Goal: Task Accomplishment & Management: Manage account settings

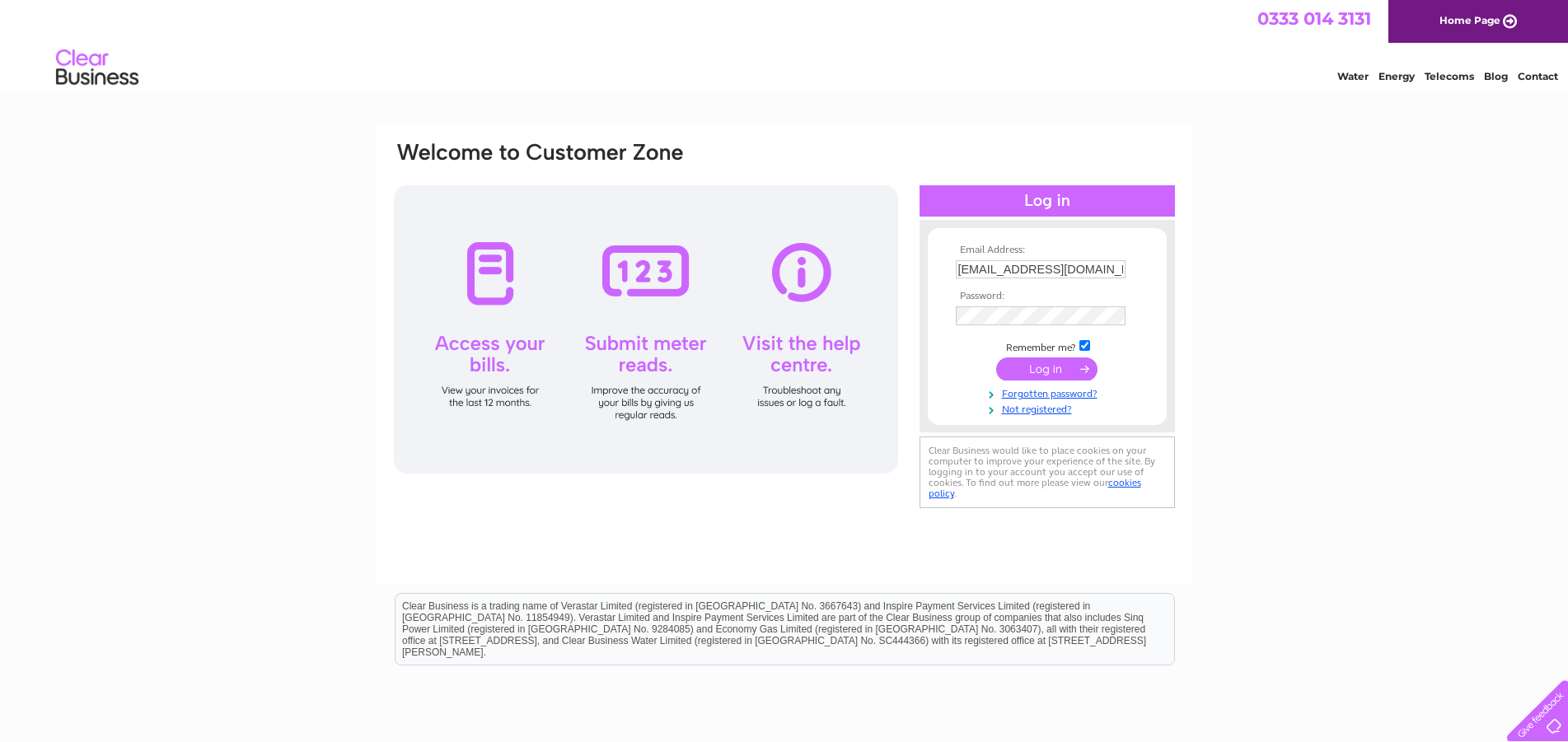
click at [1004, 371] on input "submit" at bounding box center [1046, 369] width 102 height 23
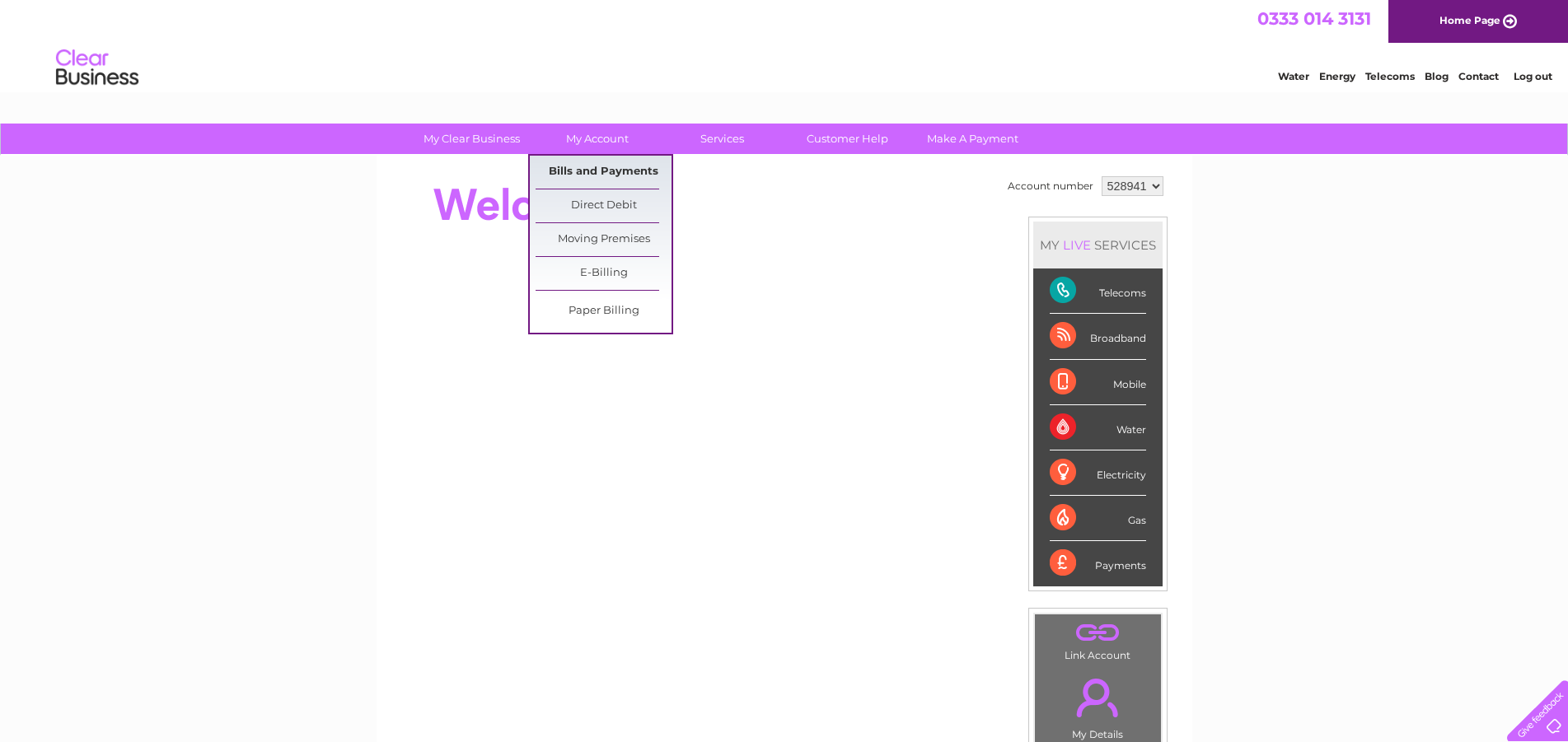
click at [572, 167] on link "Bills and Payments" at bounding box center [603, 172] width 136 height 33
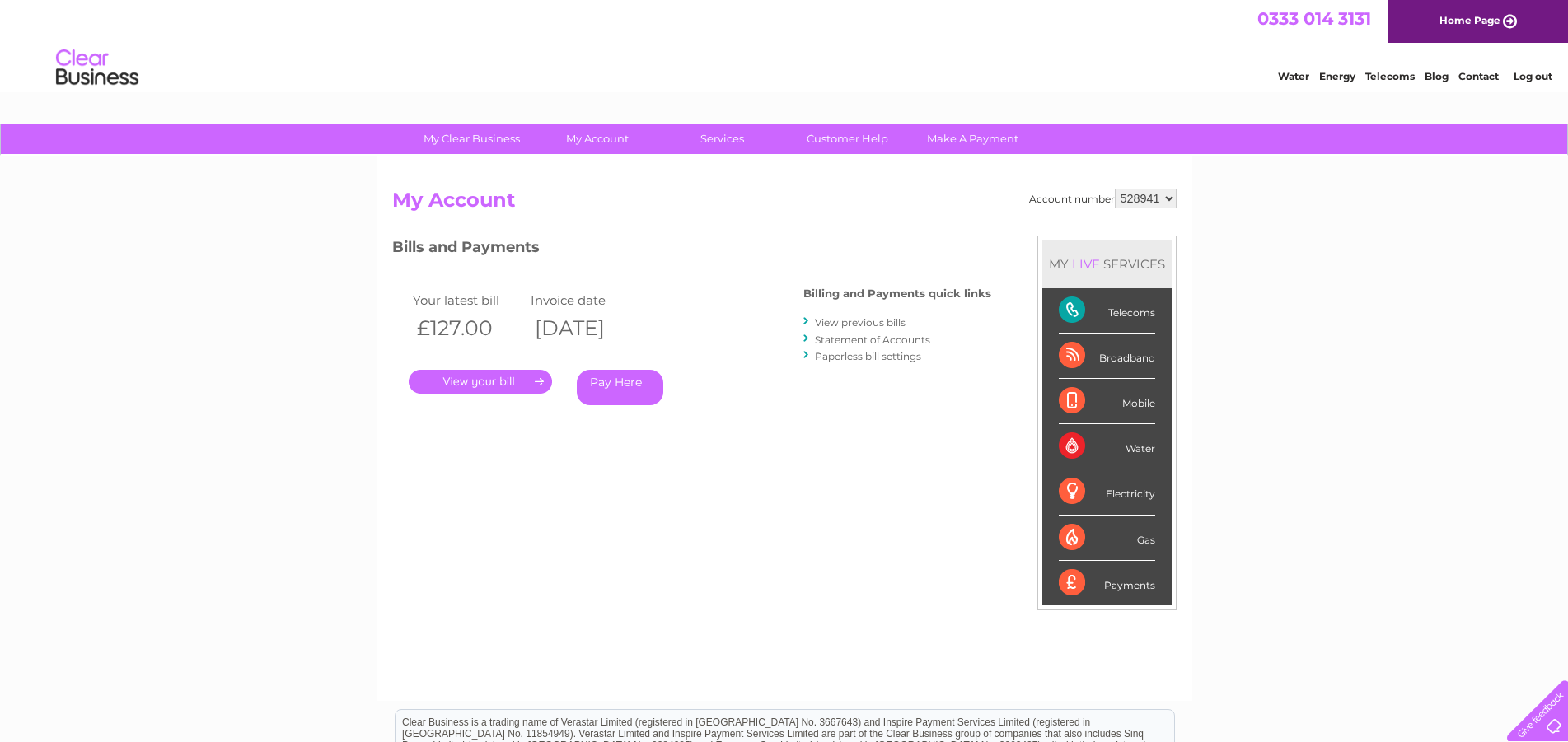
click at [1115, 189] on select "528941 951301" at bounding box center [1145, 198] width 61 height 20
select select "951301"
click option "951301" at bounding box center [0, 0] width 0 height 0
click at [463, 383] on link "." at bounding box center [481, 382] width 143 height 24
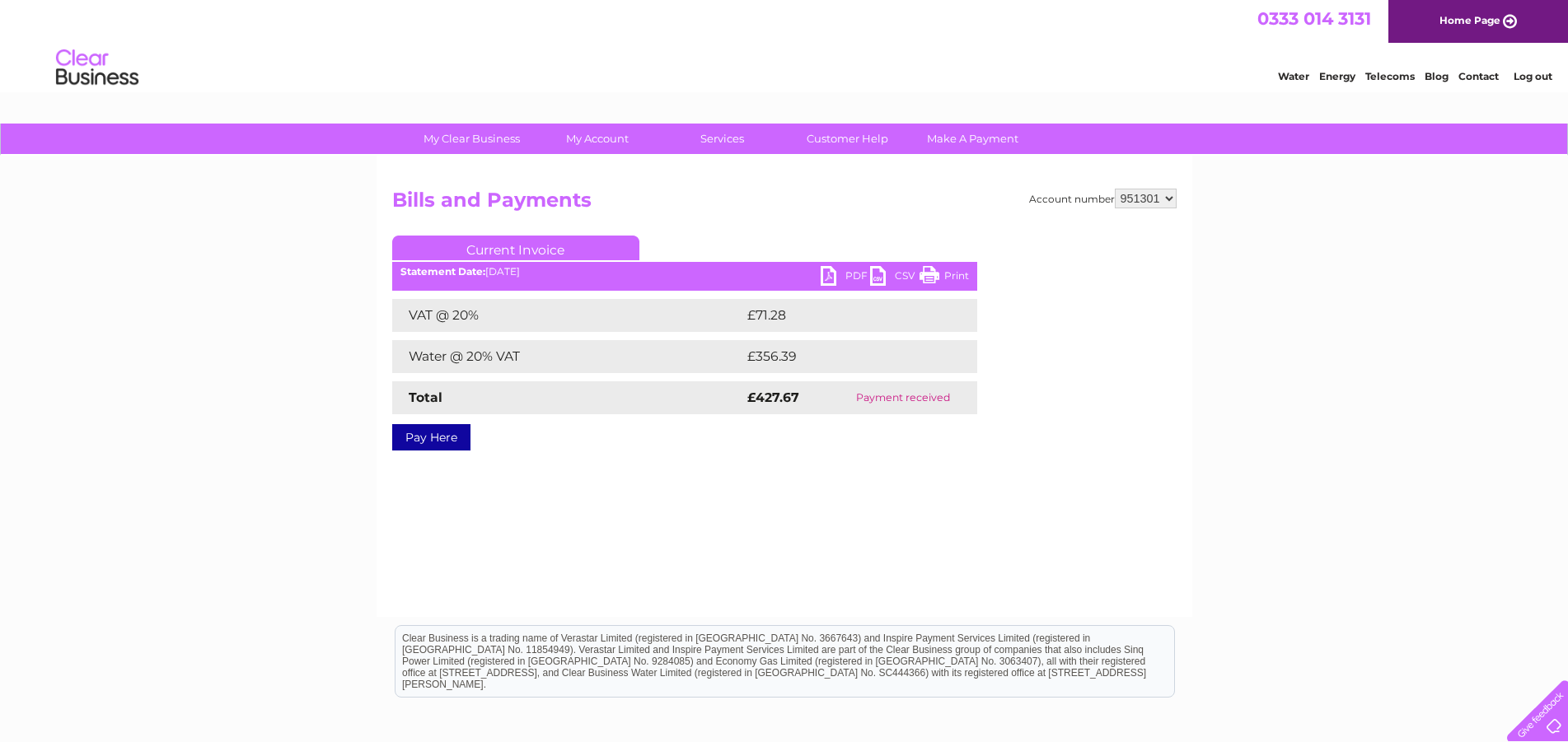
click at [839, 276] on link "PDF" at bounding box center [845, 278] width 50 height 24
